Goal: Information Seeking & Learning: Learn about a topic

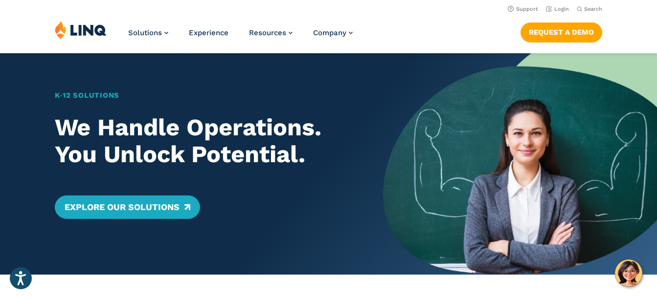
scroll to position [11, 0]
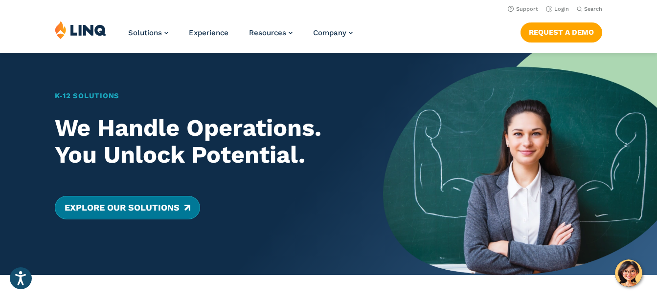
click at [114, 206] on link "Explore Our Solutions" at bounding box center [127, 207] width 145 height 23
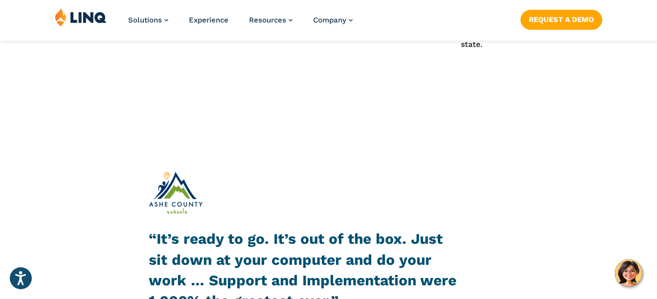
click at [131, 275] on div "“It’s ready to go. It’s out of the box. Just sit down at your computer and do y…" at bounding box center [328, 257] width 657 height 210
